Goal: Information Seeking & Learning: Check status

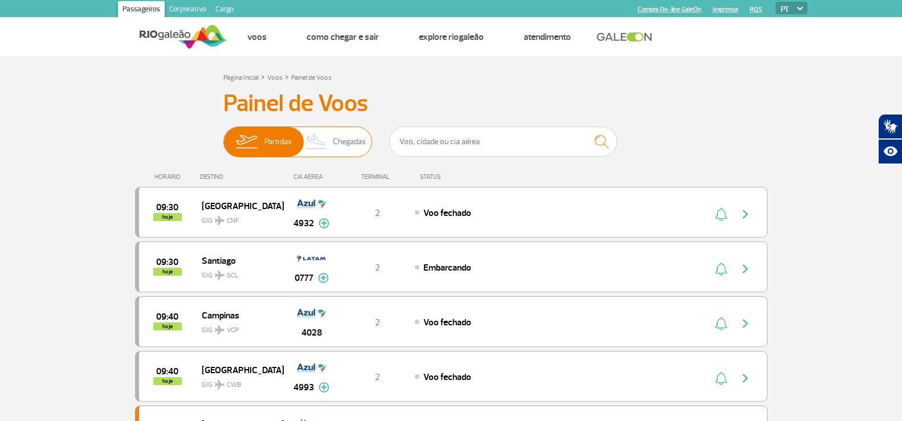
click at [327, 137] on img at bounding box center [317, 142] width 34 height 30
click at [223, 136] on input "Partidas Chegadas" at bounding box center [223, 136] width 0 height 0
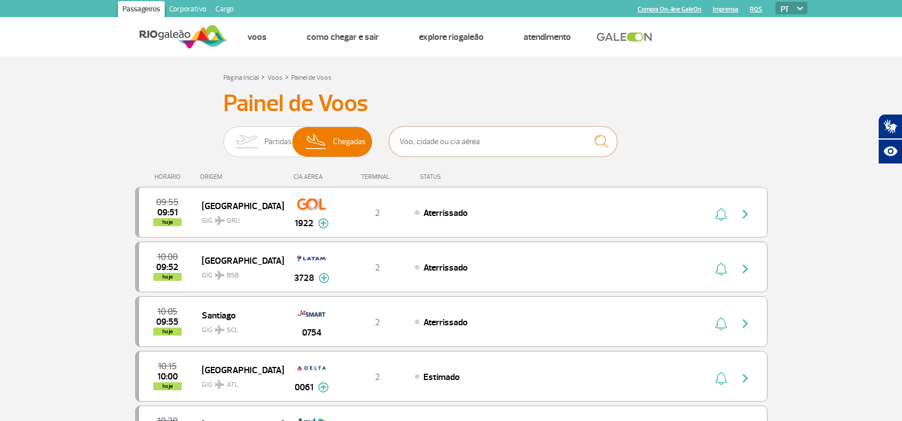
click at [467, 140] on input "text" at bounding box center [503, 142] width 228 height 30
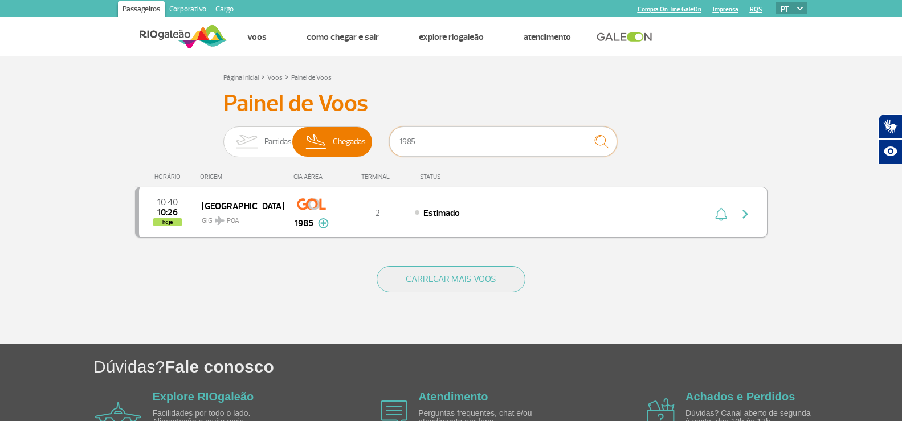
type input "1985"
click at [484, 201] on div "10:40 10:26 hoje [GEOGRAPHIC_DATA] GIG POA 1985 2 Estimado Parcerias: Emirates …" at bounding box center [451, 212] width 633 height 51
click at [744, 214] on img "button" at bounding box center [746, 214] width 14 height 14
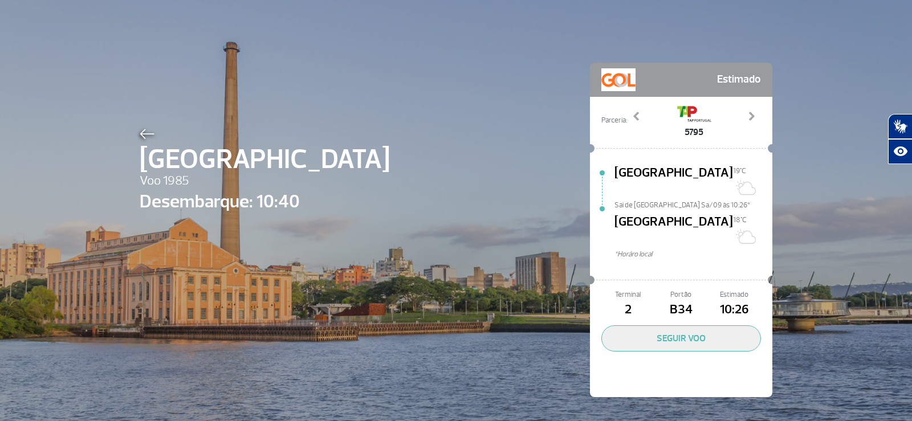
click at [485, 105] on div "Porto Alegre Voo 1985 Desembarque: 10:40 Estimado Parceria: 3692 3759 5795 9319…" at bounding box center [456, 213] width 650 height 426
click at [458, 157] on div "Porto Alegre Voo 1985 Desembarque: 10:40 Estimado Parceria: 3692 3759 5795 9319…" at bounding box center [456, 213] width 650 height 426
click at [575, 89] on div "Porto Alegre Voo 1985 Desembarque: 10:40 Estimado Parceria: 3692 3759 5795 9319…" at bounding box center [456, 213] width 650 height 426
click at [447, 337] on div "Porto Alegre Voo 1985 Desembarque: 10:40 Estimado Parceria: 3692 3759 5795 9319…" at bounding box center [456, 213] width 650 height 426
click at [141, 135] on img at bounding box center [147, 134] width 15 height 10
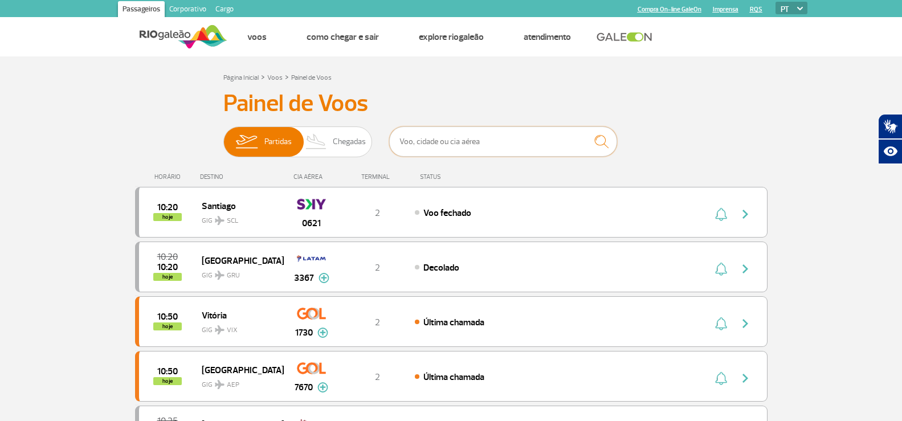
click at [481, 137] on input "text" at bounding box center [503, 142] width 228 height 30
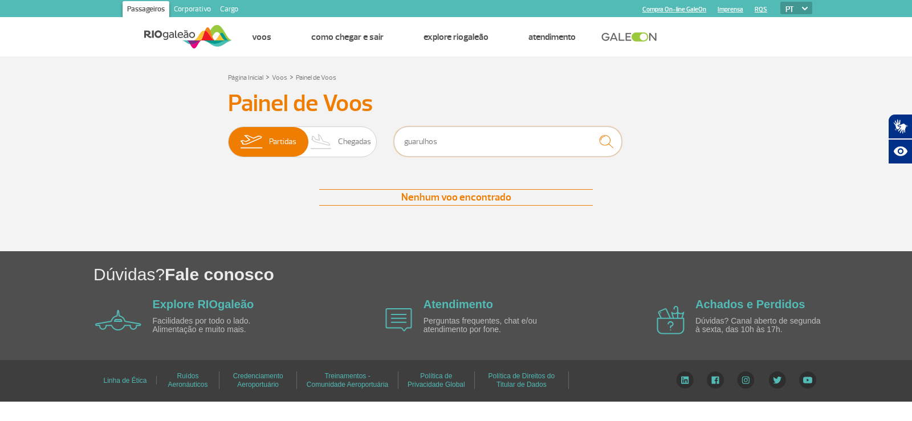
drag, startPoint x: 487, startPoint y: 156, endPoint x: 533, endPoint y: 112, distance: 63.7
click at [226, 156] on div "Painel de Voos Partidas Chegadas guarulhos Nenhum voo encontrado Nenhum voo enc…" at bounding box center [456, 158] width 633 height 139
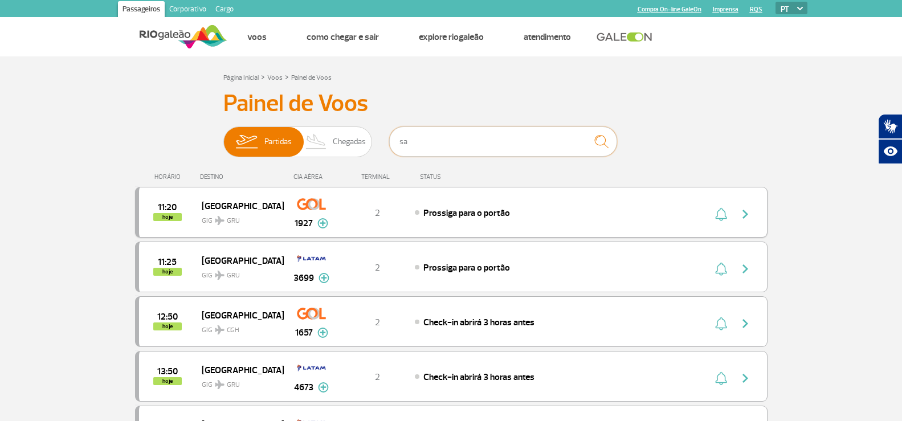
type input "s"
type input "2641"
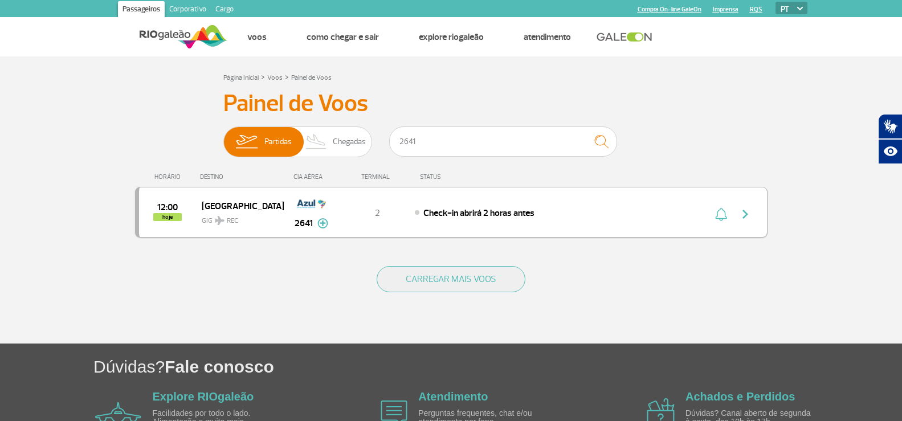
click at [438, 198] on div "12:00 hoje Recife GIG REC 2641 2 Check-in abrirá 2 horas antes Parcerias: Avian…" at bounding box center [451, 212] width 633 height 51
click at [453, 210] on span "Check-in abrirá 2 horas antes" at bounding box center [478, 212] width 111 height 11
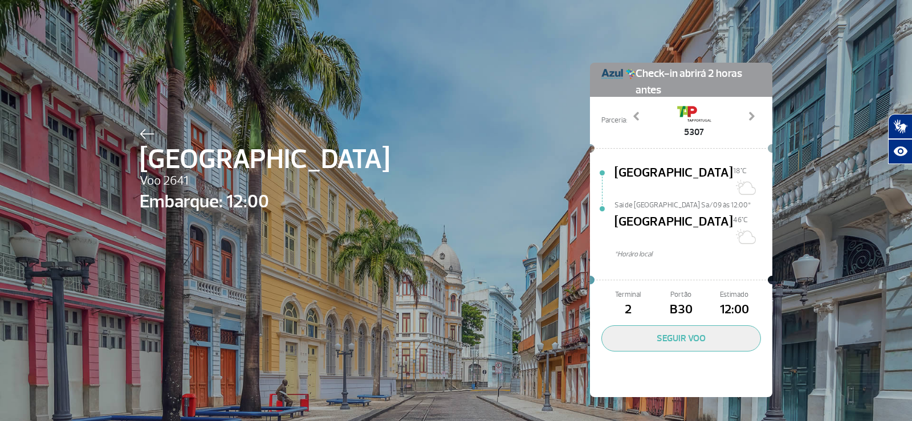
click at [143, 136] on img at bounding box center [147, 134] width 15 height 10
